Goal: Information Seeking & Learning: Learn about a topic

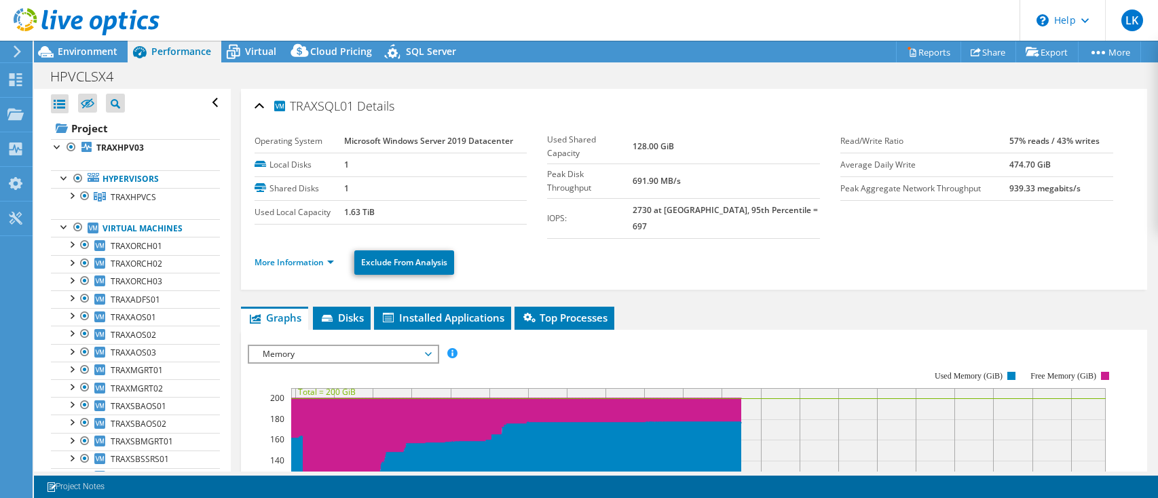
select select "USD"
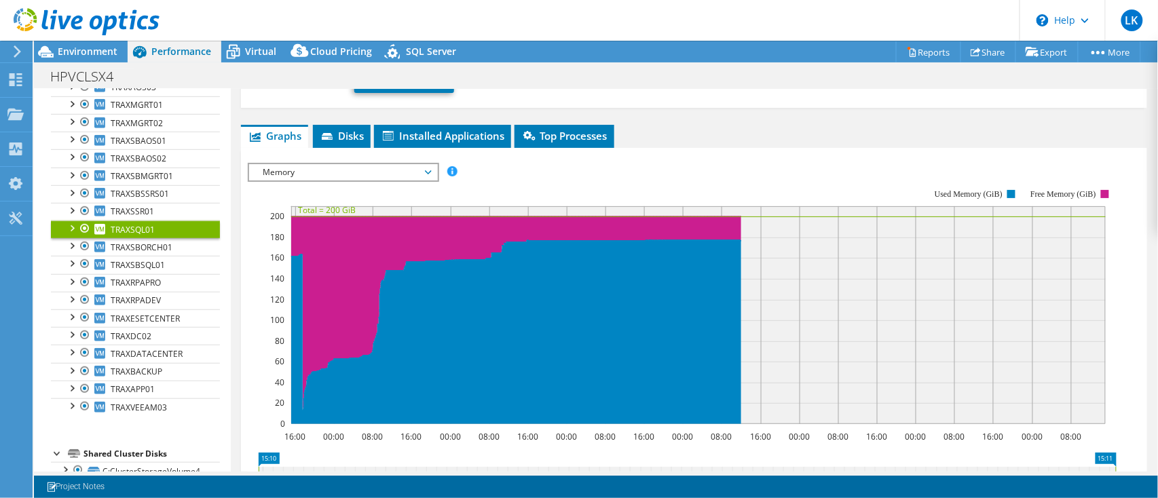
click at [369, 164] on span "Memory" at bounding box center [343, 172] width 174 height 16
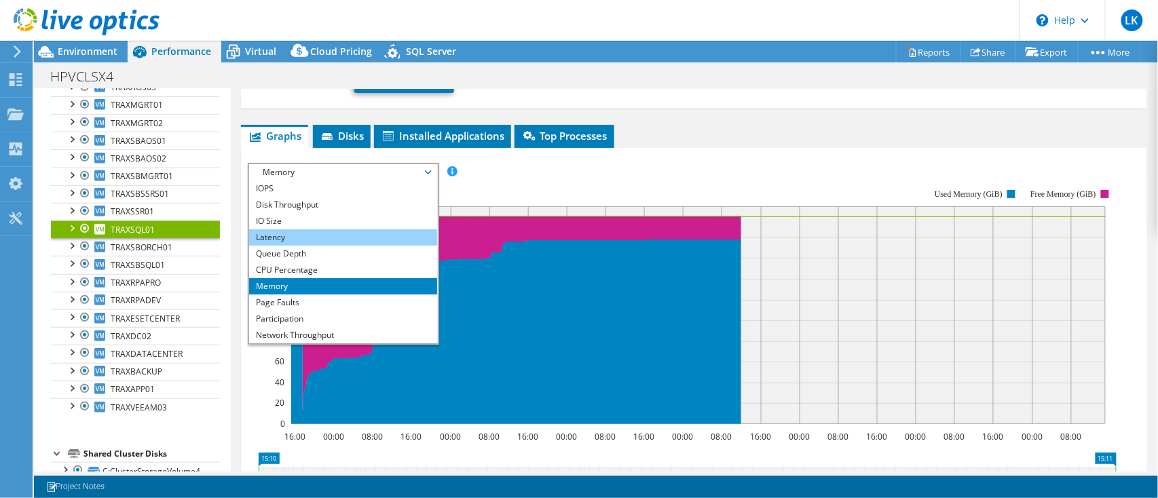
click at [337, 229] on li "Latency" at bounding box center [343, 237] width 188 height 16
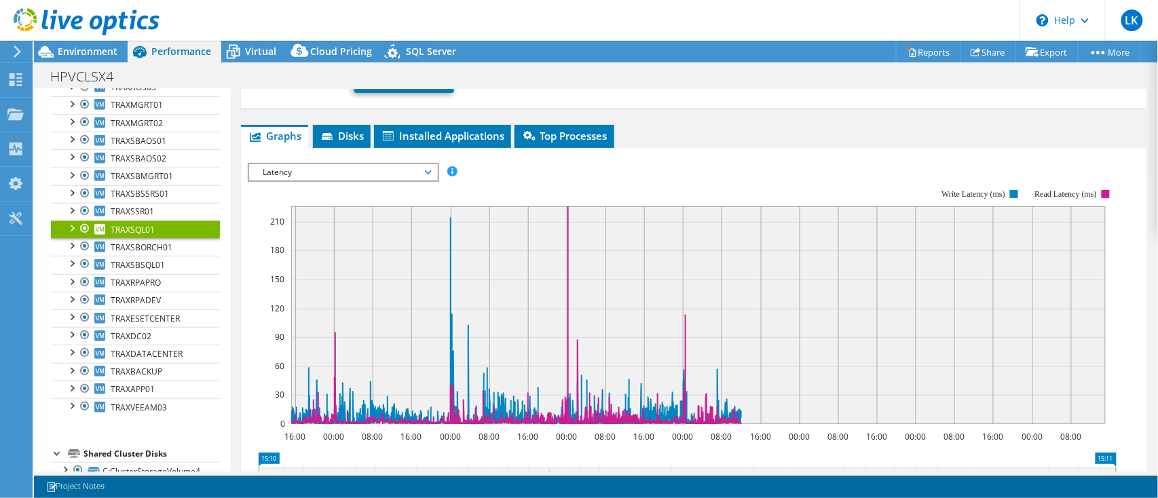
click at [328, 164] on span "Latency" at bounding box center [343, 172] width 174 height 16
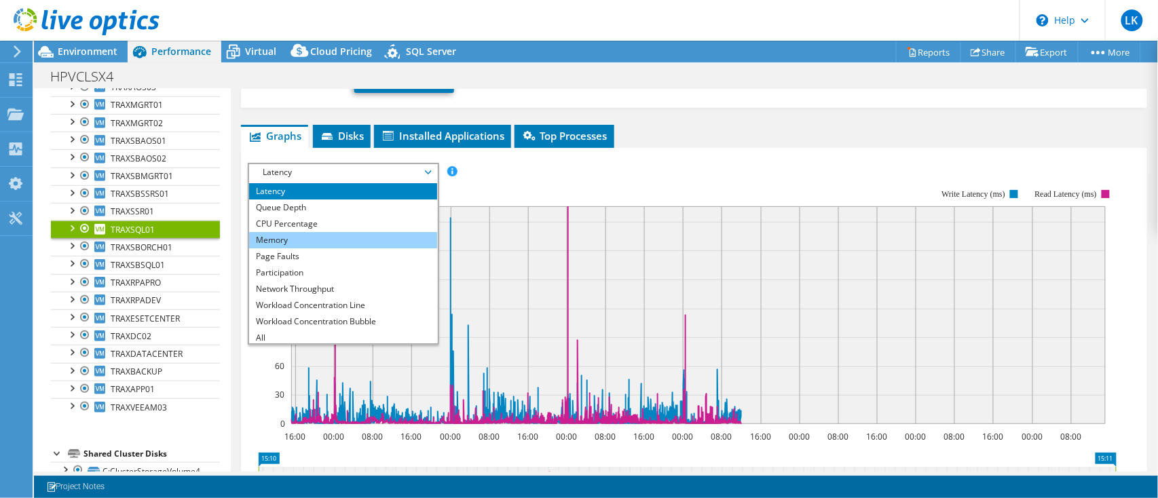
scroll to position [49, 0]
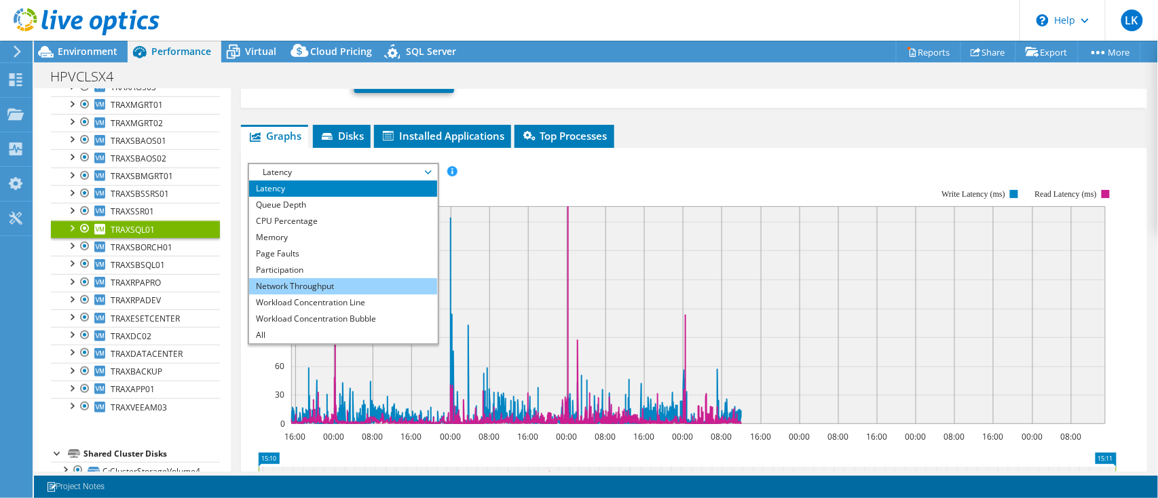
click at [312, 278] on li "Network Throughput" at bounding box center [343, 286] width 188 height 16
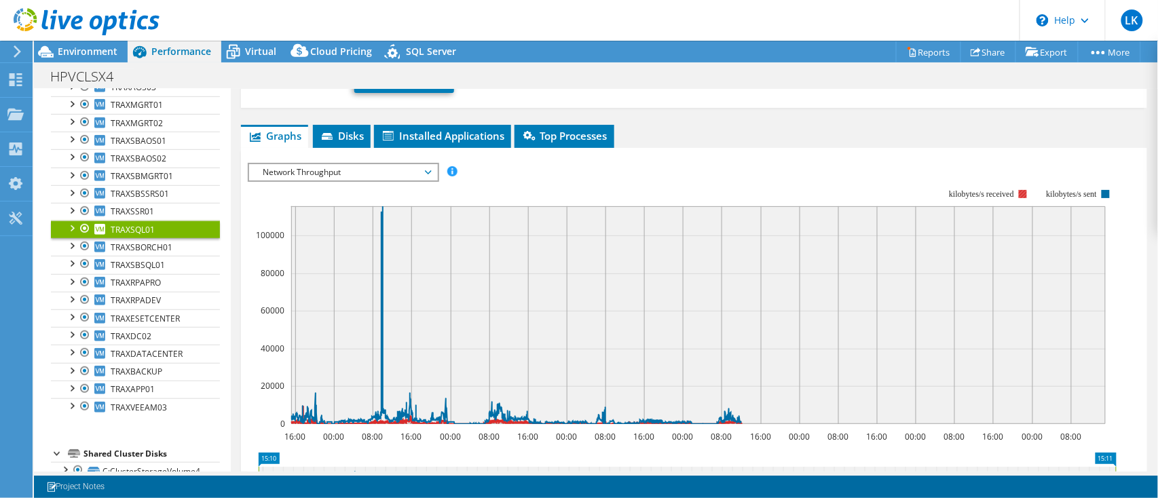
drag, startPoint x: 958, startPoint y: 176, endPoint x: 1022, endPoint y: 187, distance: 65.4
click at [1021, 183] on icon "16:00 00:00 08:00 16:00 00:00 08:00 16:00 00:00 08:00 16:00 00:00 08:00 16:00 0…" at bounding box center [687, 306] width 879 height 271
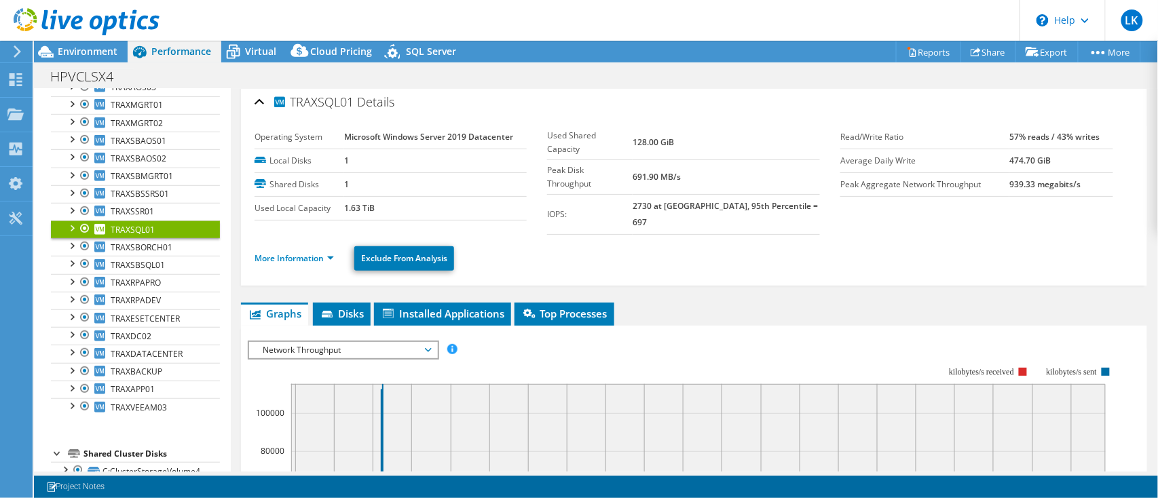
scroll to position [1, 0]
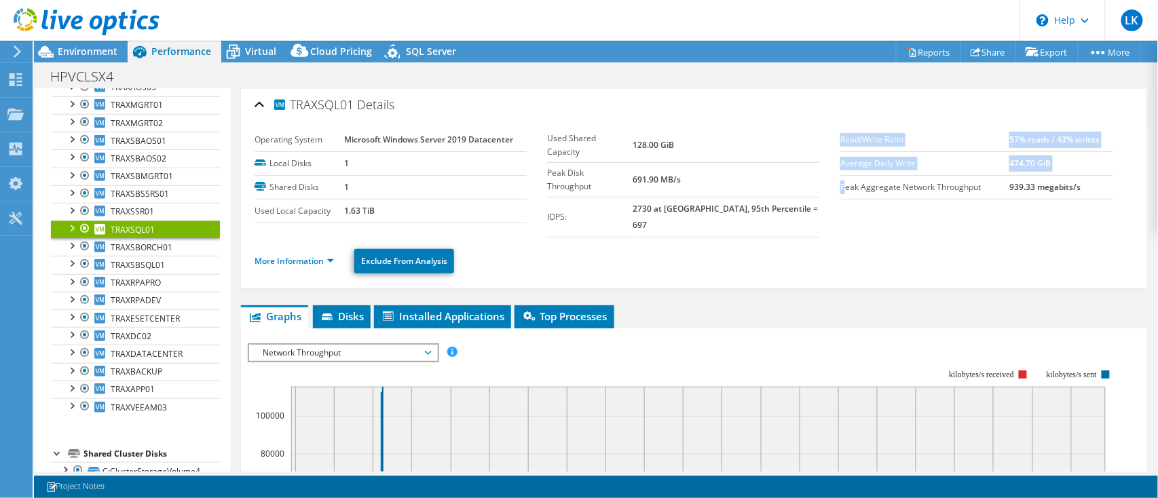
drag, startPoint x: 837, startPoint y: 189, endPoint x: 1129, endPoint y: 181, distance: 291.9
click at [1129, 181] on div "TRAXSQL01 Details Operating System Microsoft Windows Server 2019 Datacenter Loc…" at bounding box center [694, 188] width 906 height 201
click at [1100, 187] on div "Read/Write Ratio 57% reads / 43% writes Average Daily Write 474.70 GiB Peak Agg…" at bounding box center [986, 163] width 293 height 71
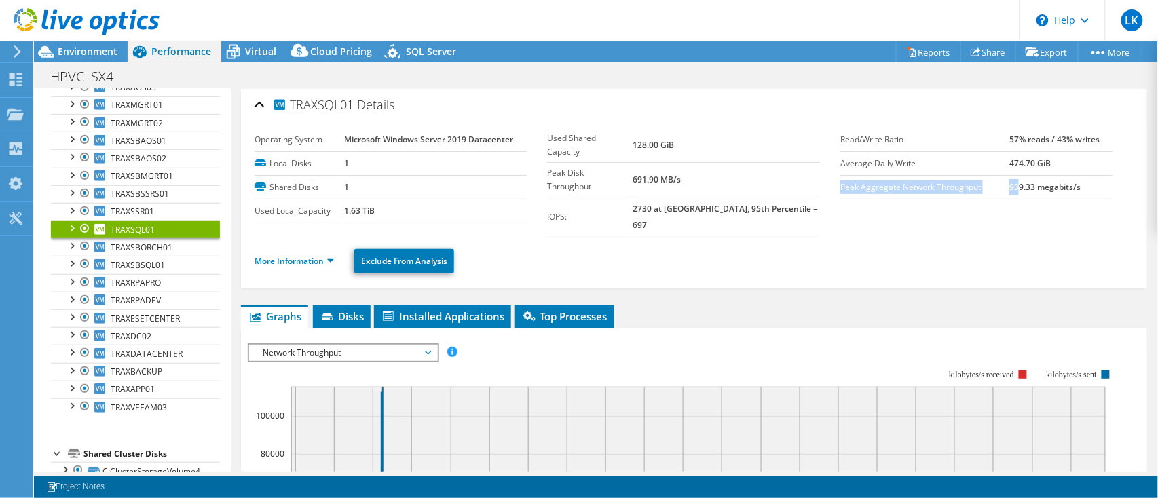
drag, startPoint x: 1007, startPoint y: 184, endPoint x: 1086, endPoint y: 172, distance: 80.3
click at [1085, 171] on tbody "Read/Write Ratio 57% reads / 43% writes Average Daily Write 474.70 GiB Peak Agg…" at bounding box center [976, 163] width 273 height 71
click at [1085, 183] on td "939.33 megabits/s" at bounding box center [1061, 187] width 104 height 24
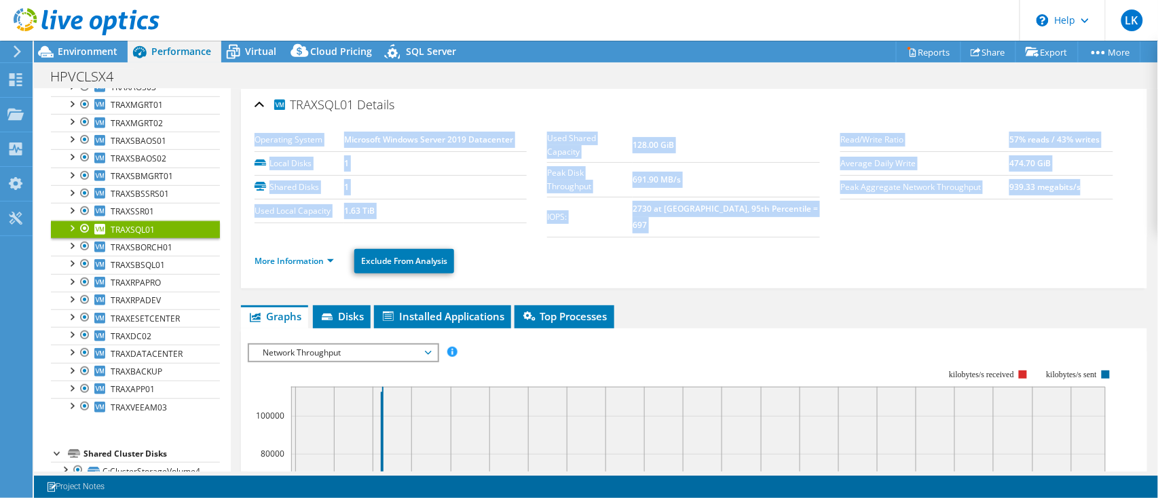
drag, startPoint x: 541, startPoint y: 160, endPoint x: 1115, endPoint y: 213, distance: 576.6
click at [1115, 213] on section "Operating System Microsoft Windows Server 2019 Datacenter Local Disks 1 Shared …" at bounding box center [694, 182] width 879 height 109
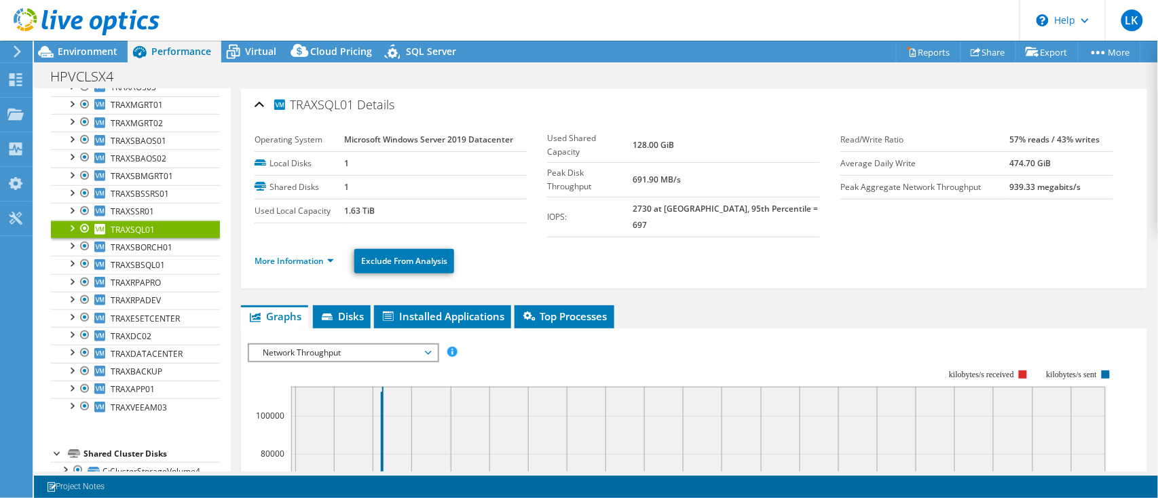
click at [1062, 249] on ul "More Information Exclude From Analysis" at bounding box center [694, 260] width 879 height 28
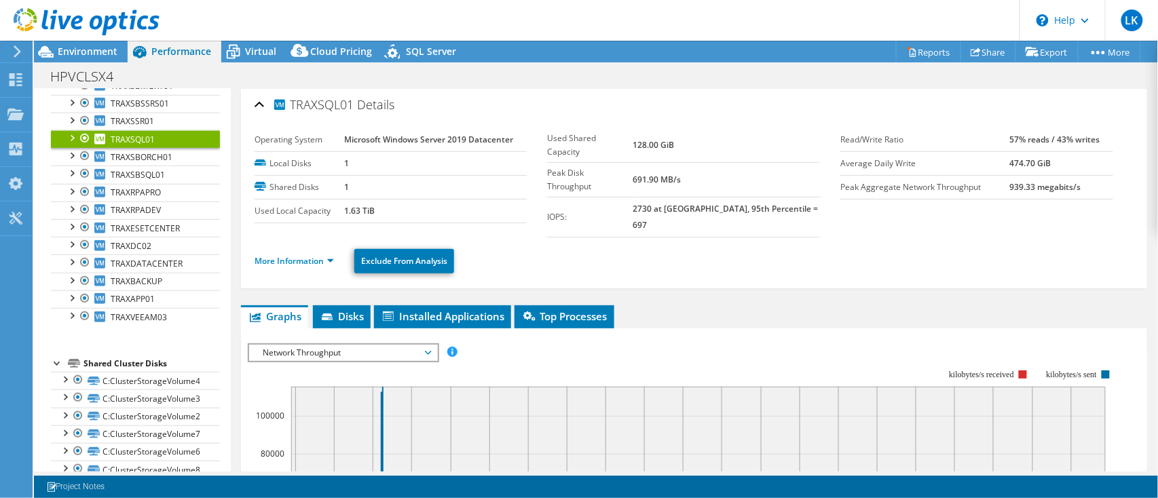
click at [88, 44] on div at bounding box center [79, 22] width 159 height 45
click at [91, 60] on div "Environment" at bounding box center [81, 52] width 94 height 22
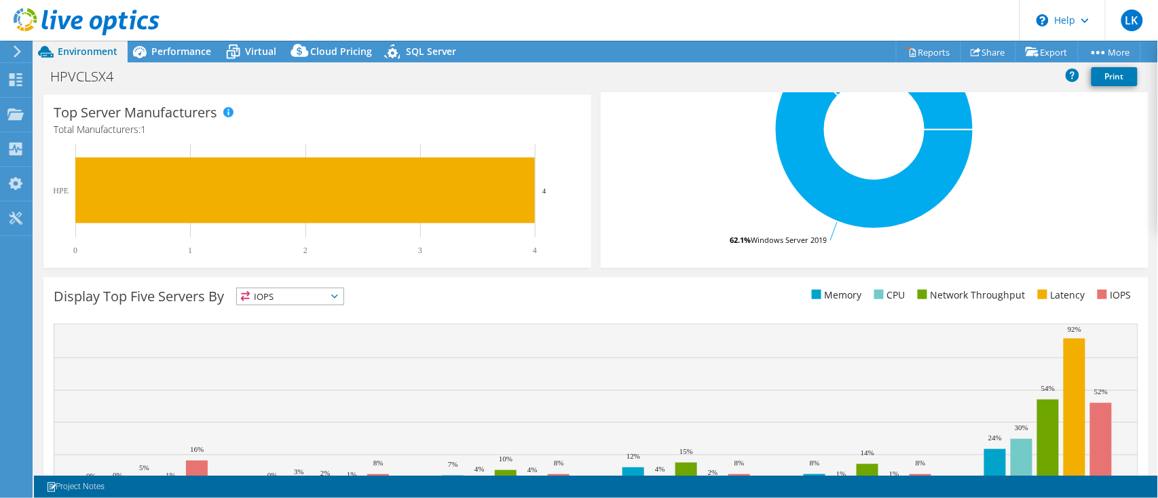
scroll to position [407, 0]
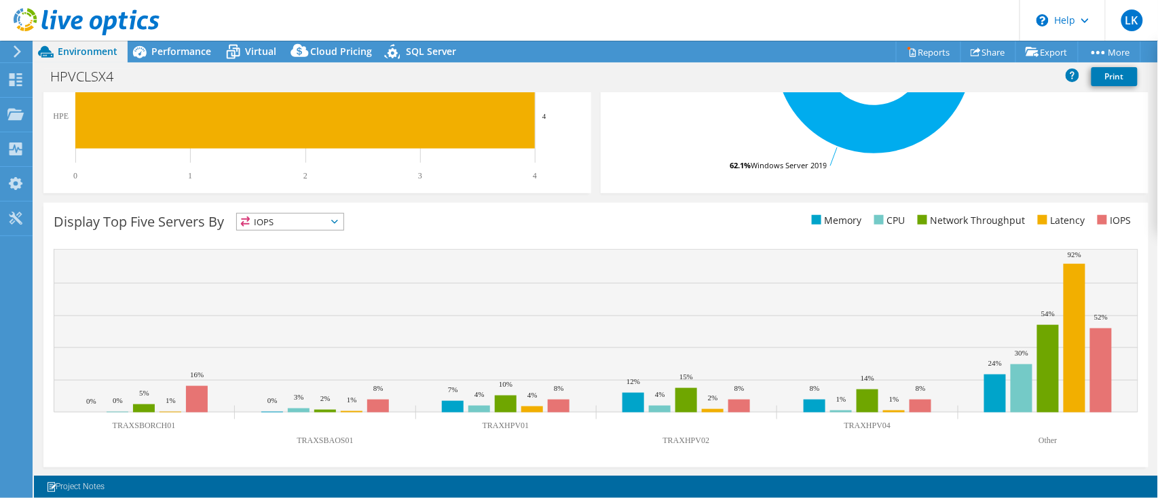
click at [293, 217] on span "IOPS" at bounding box center [290, 222] width 107 height 16
click at [290, 287] on li "Network Throughput" at bounding box center [290, 296] width 107 height 19
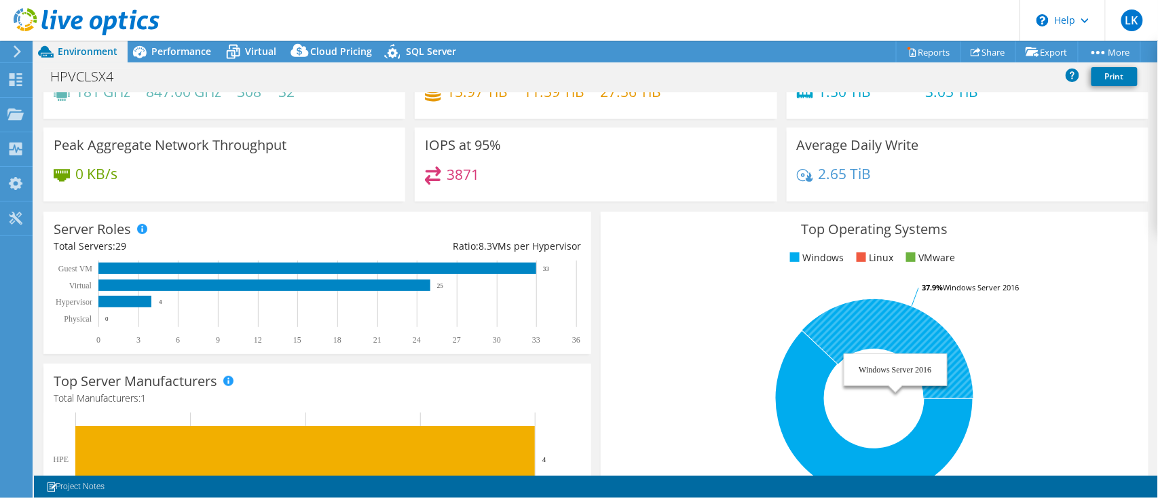
scroll to position [0, 0]
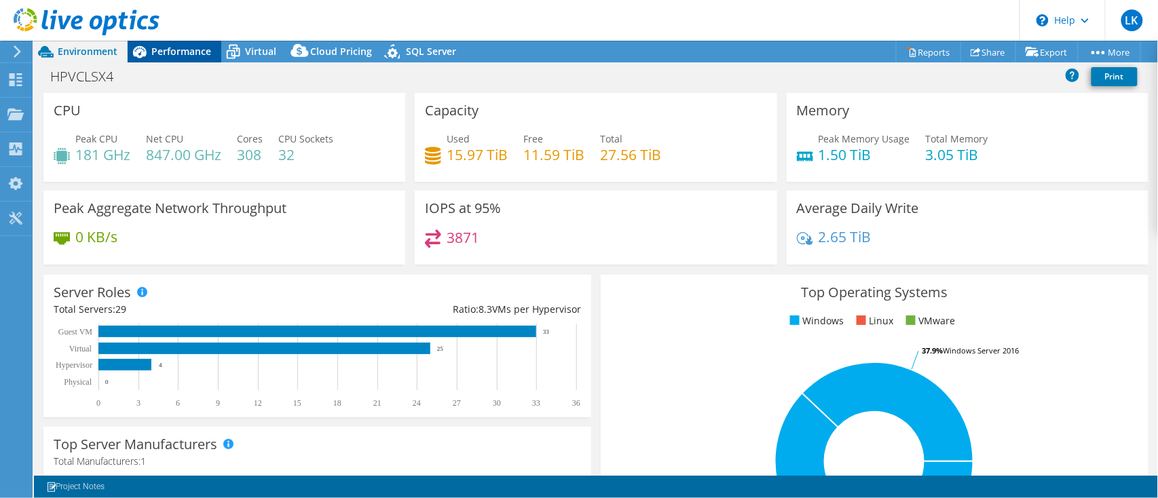
click at [171, 50] on span "Performance" at bounding box center [181, 51] width 60 height 13
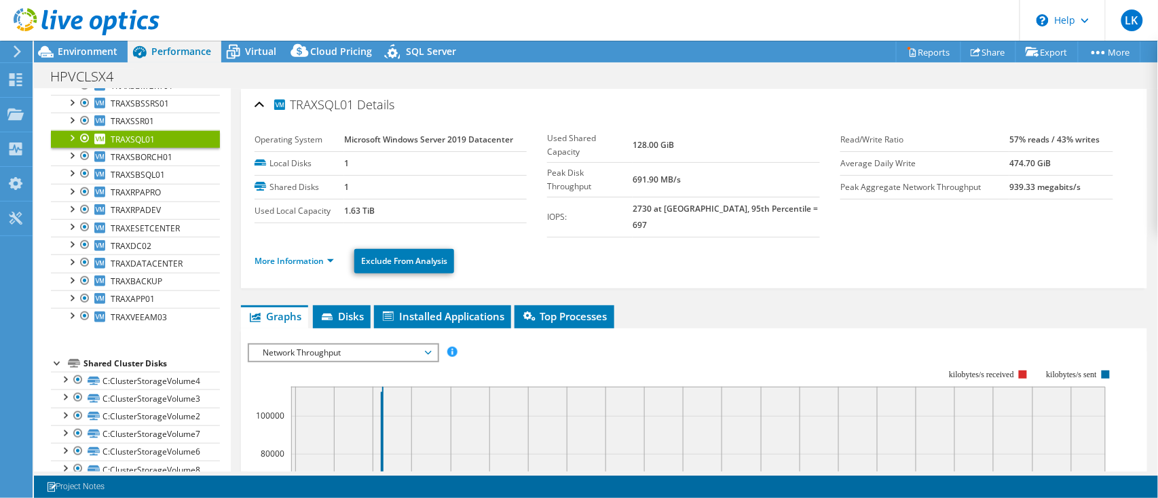
scroll to position [92, 0]
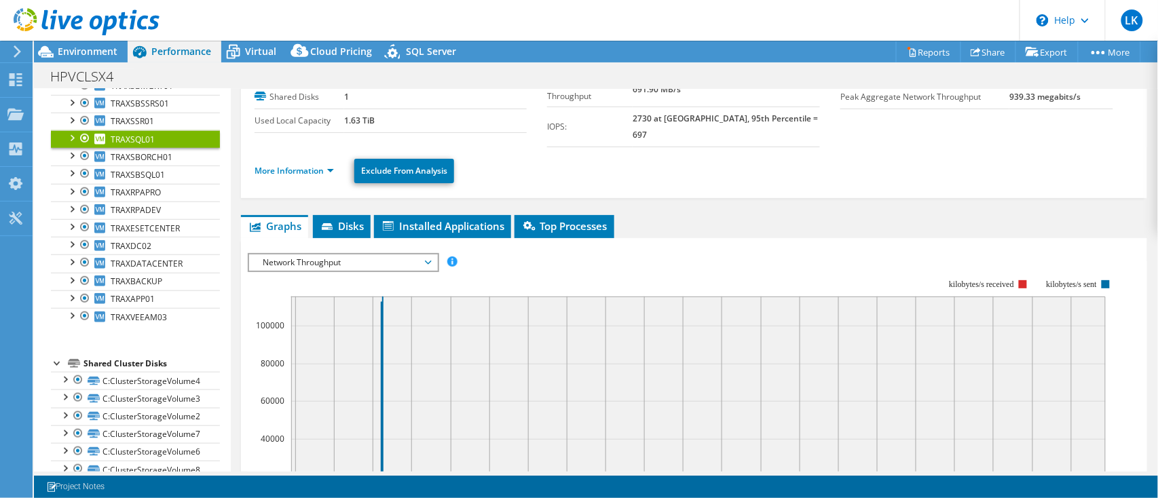
click at [381, 255] on span "Network Throughput" at bounding box center [343, 263] width 174 height 16
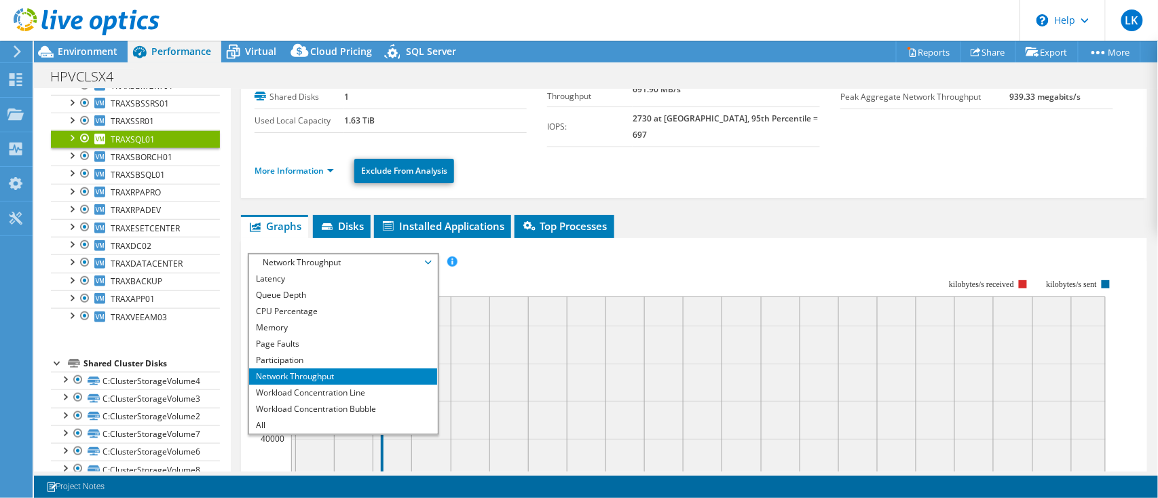
click at [805, 261] on icon "16:00 00:00 08:00 16:00 00:00 08:00 16:00 00:00 08:00 16:00 00:00 08:00 16:00 0…" at bounding box center [687, 396] width 879 height 271
